Goal: Navigation & Orientation: Go to known website

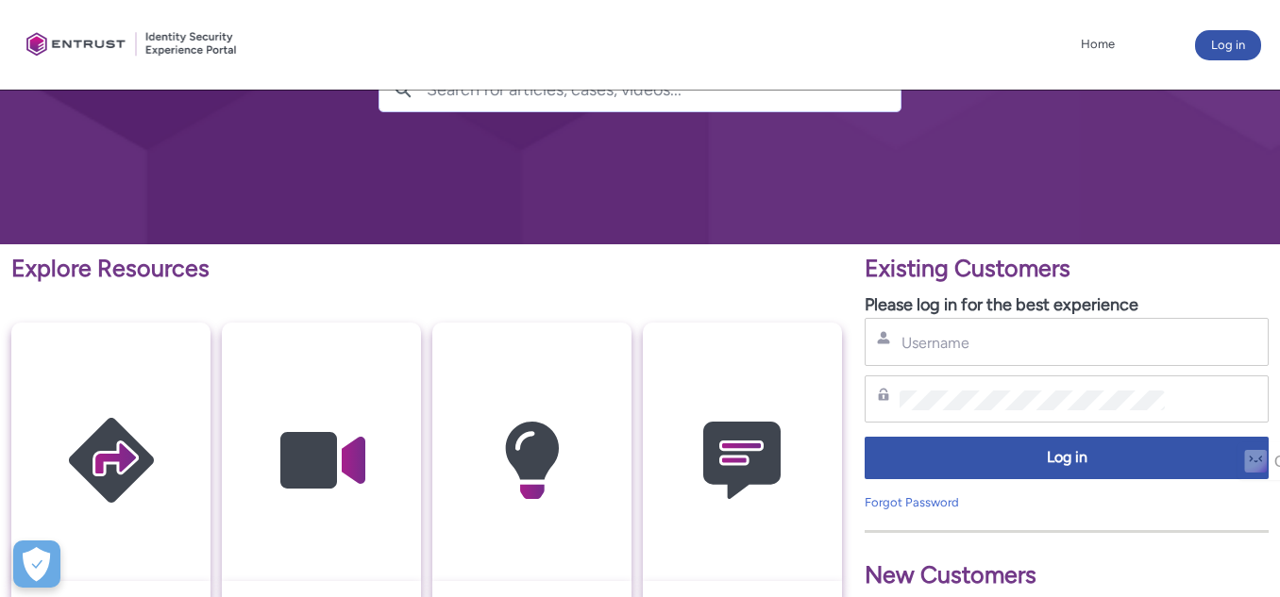
scroll to position [319, 0]
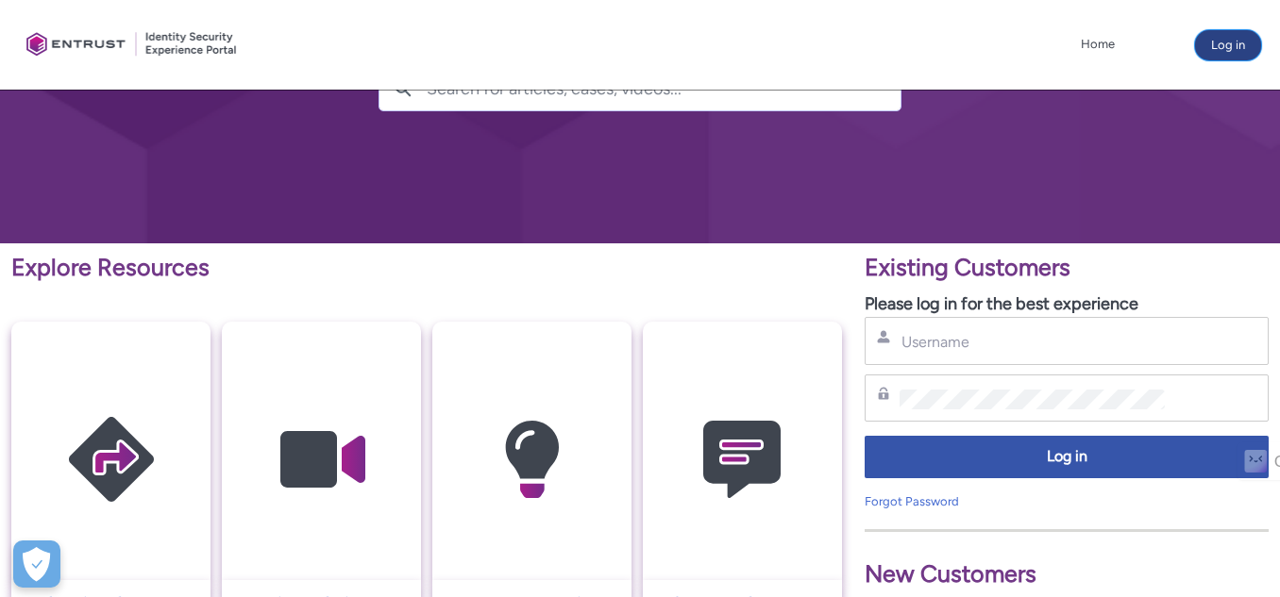
click at [1225, 53] on button "Log in" at bounding box center [1228, 45] width 66 height 30
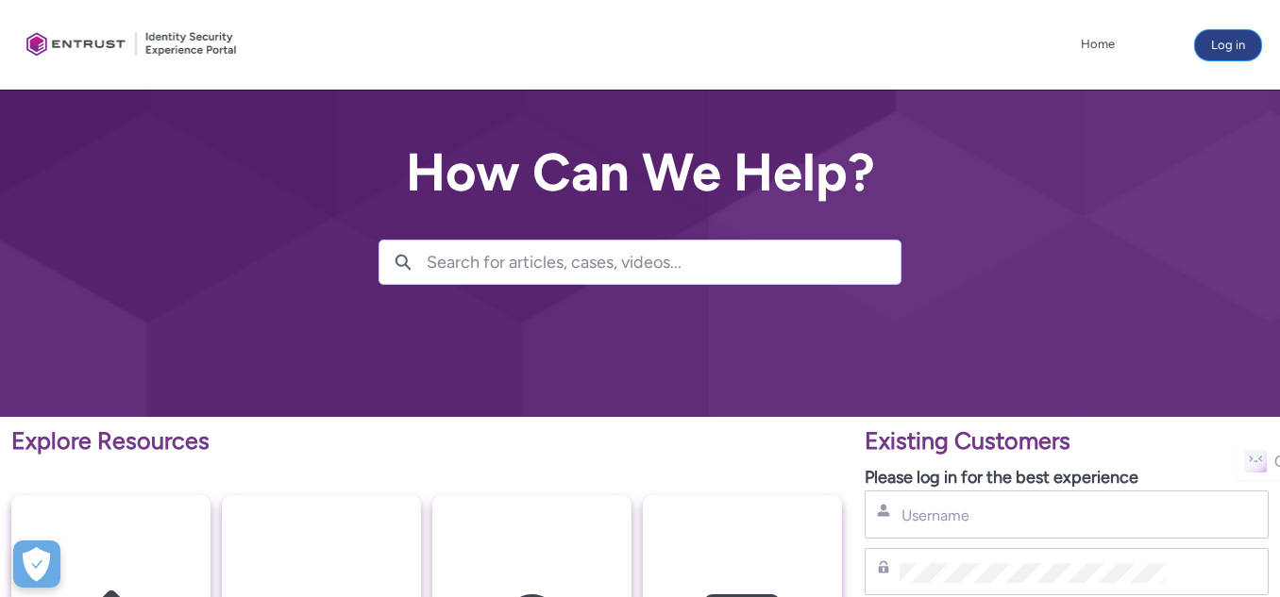
click at [1212, 55] on button "Log in" at bounding box center [1228, 45] width 66 height 30
